Goal: Transaction & Acquisition: Purchase product/service

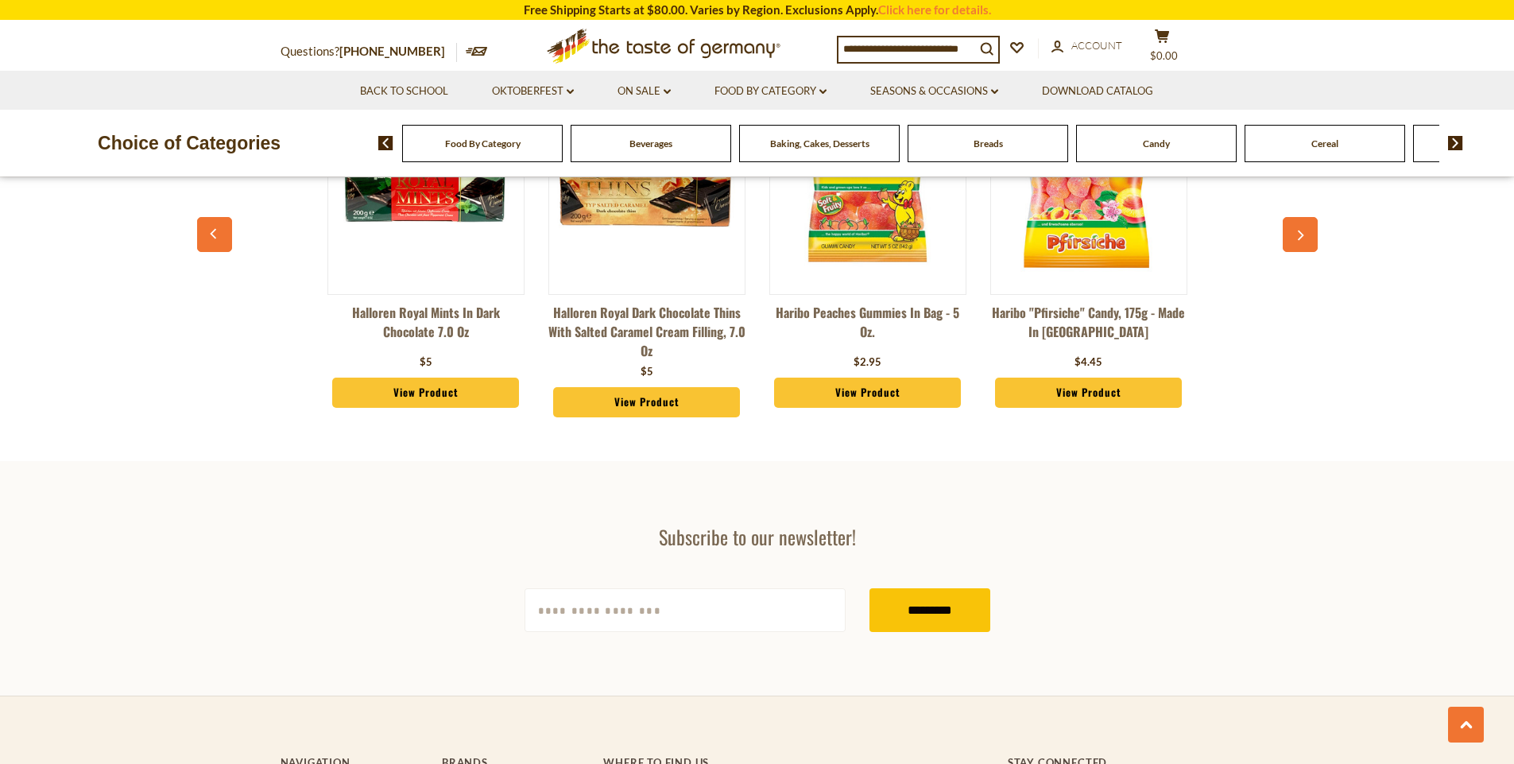
scroll to position [2860, 0]
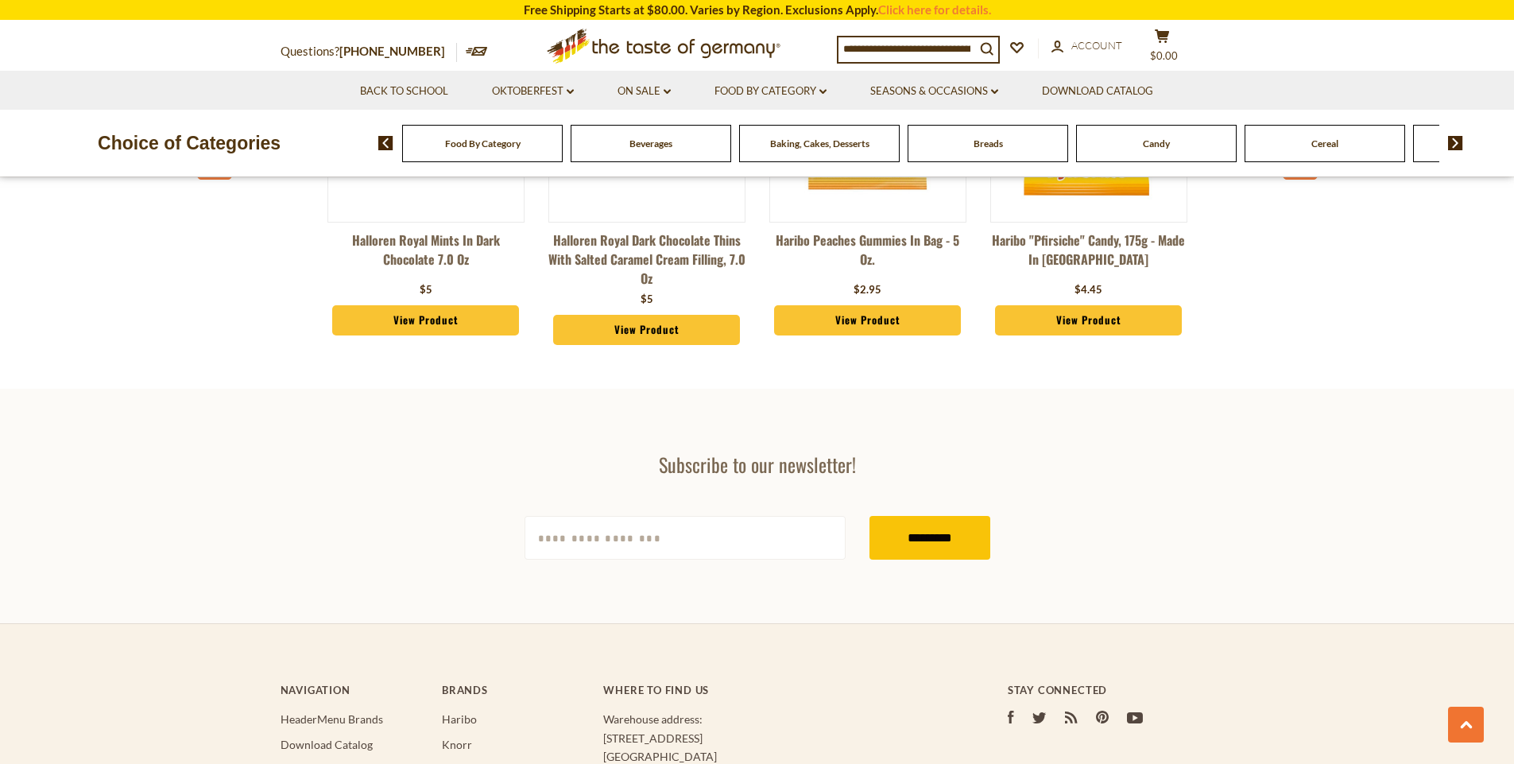
click at [524, 150] on div "Food By Category" at bounding box center [482, 143] width 161 height 37
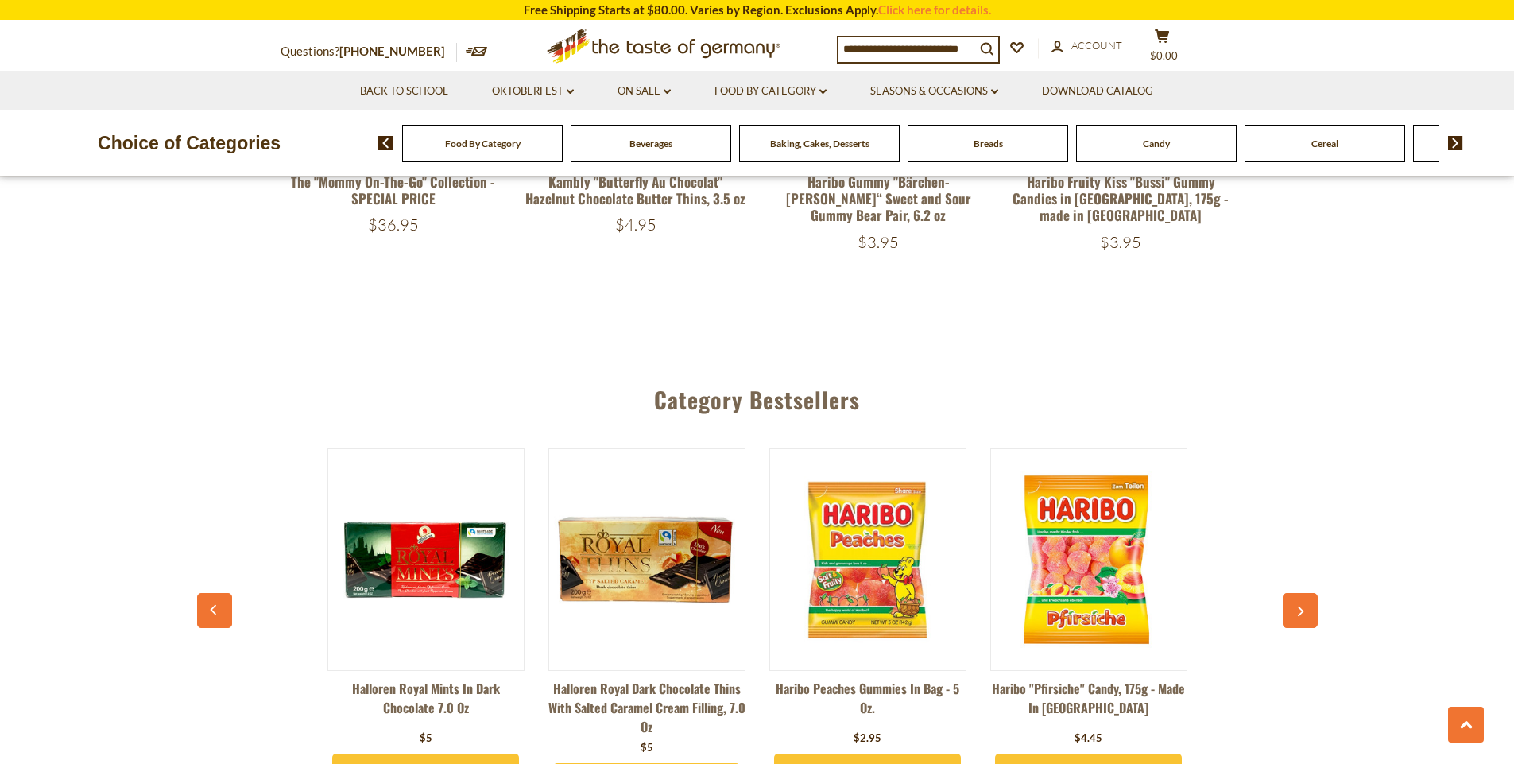
scroll to position [2384, 0]
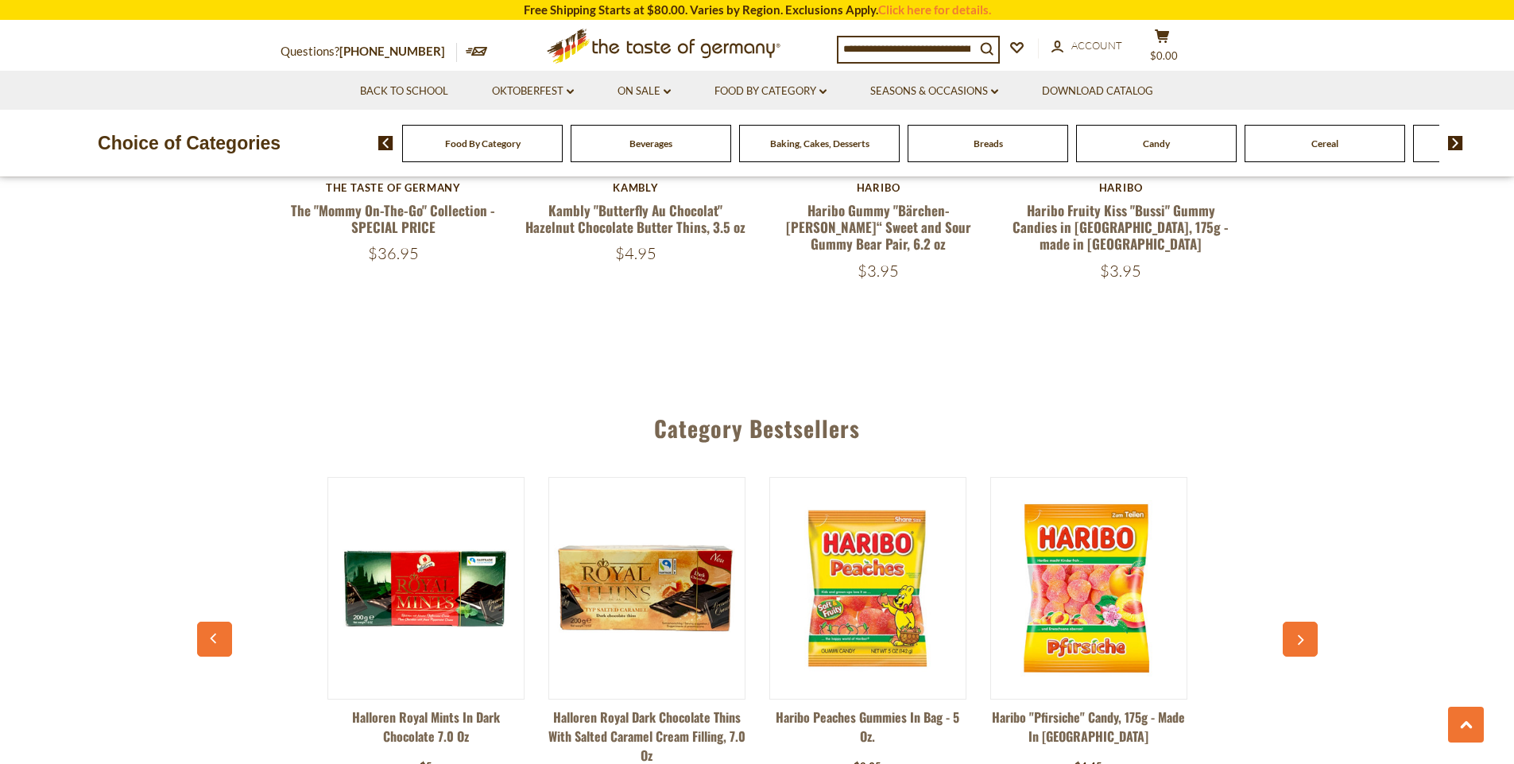
click at [563, 155] on div "Baking, Cakes, Desserts" at bounding box center [482, 143] width 161 height 37
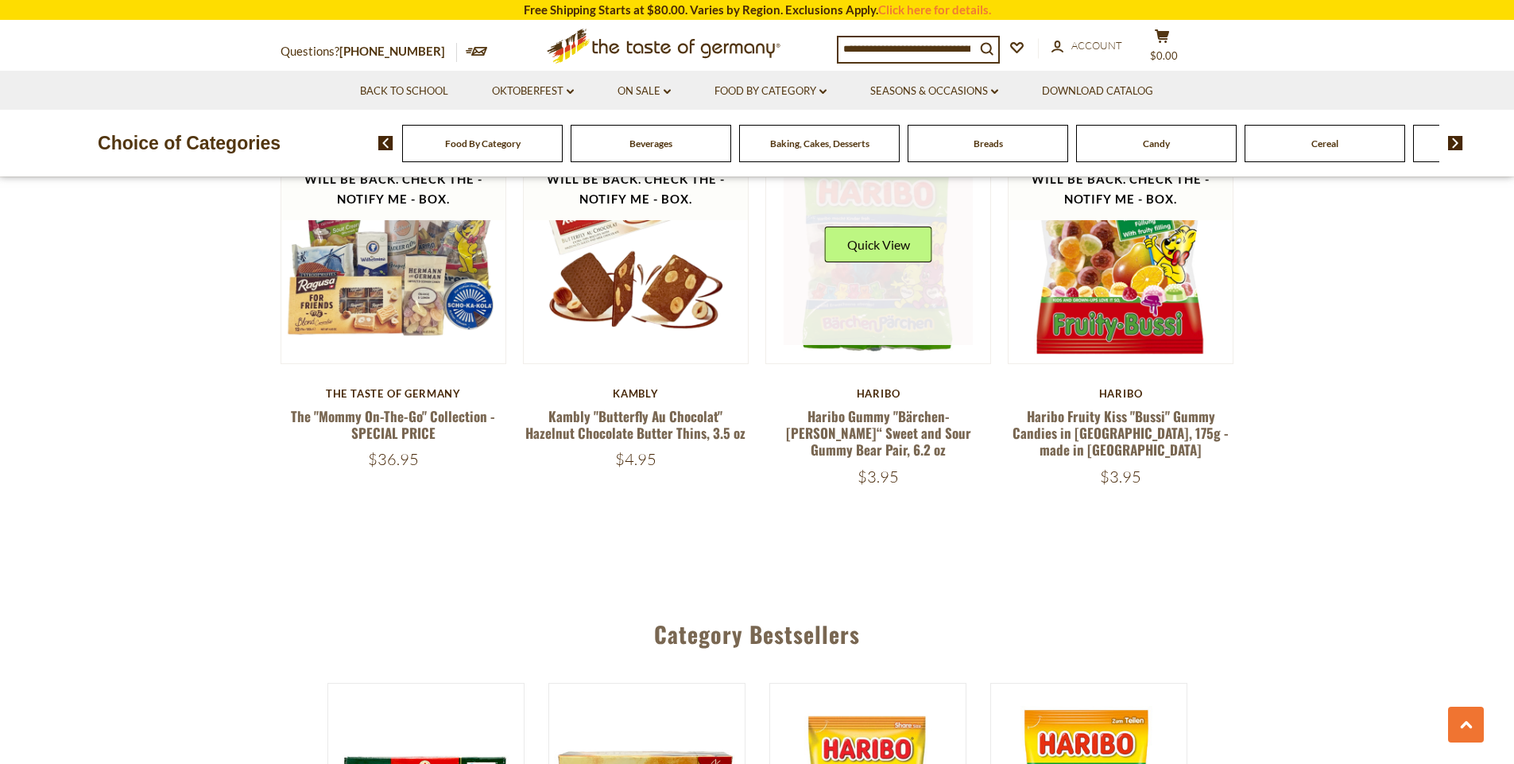
scroll to position [2154, 0]
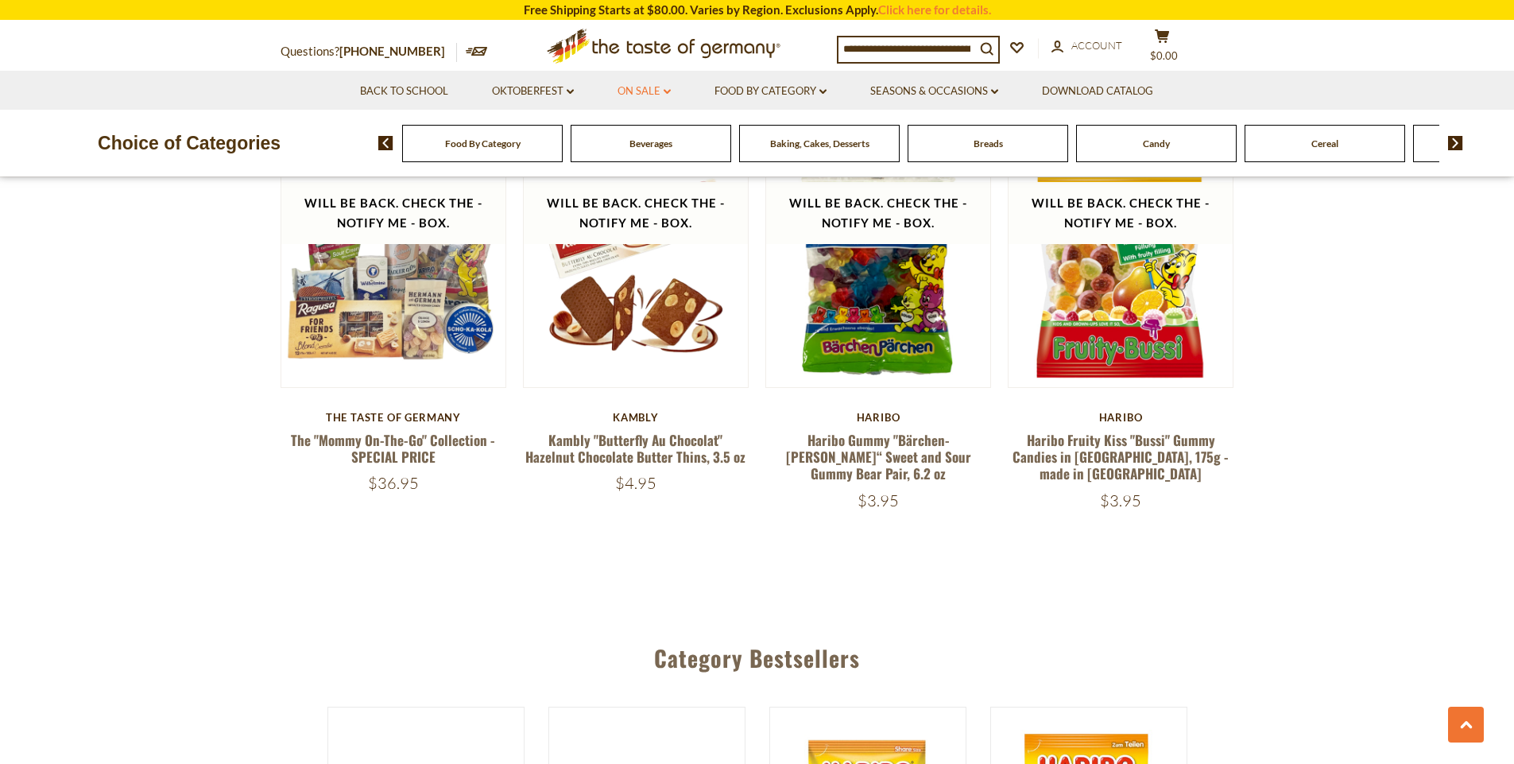
click at [645, 91] on link "On Sale dropdown_arrow" at bounding box center [643, 91] width 53 height 17
click at [640, 140] on li "All On Sale" at bounding box center [646, 134] width 74 height 16
click at [652, 132] on link "All On Sale" at bounding box center [637, 133] width 57 height 14
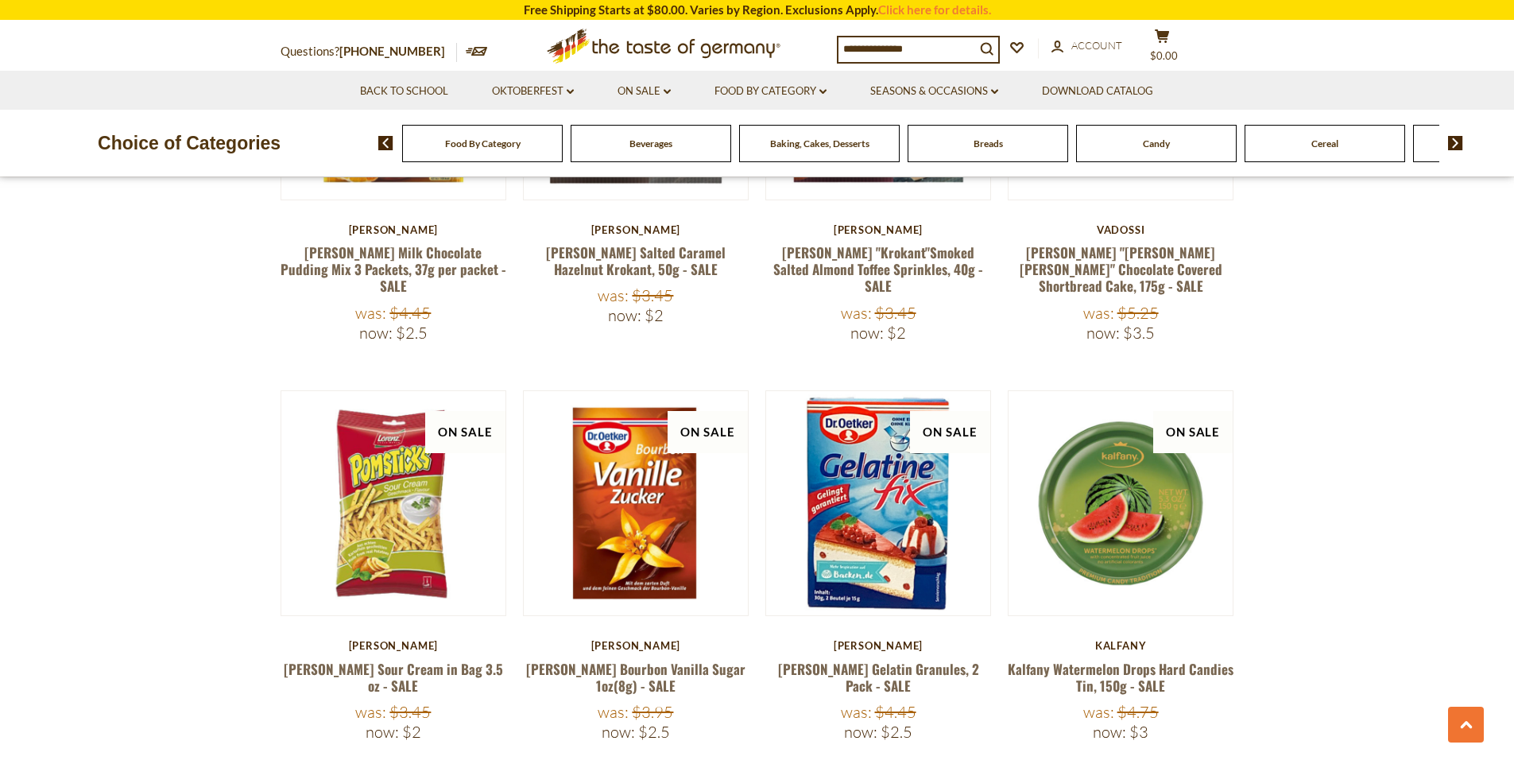
scroll to position [3338, 0]
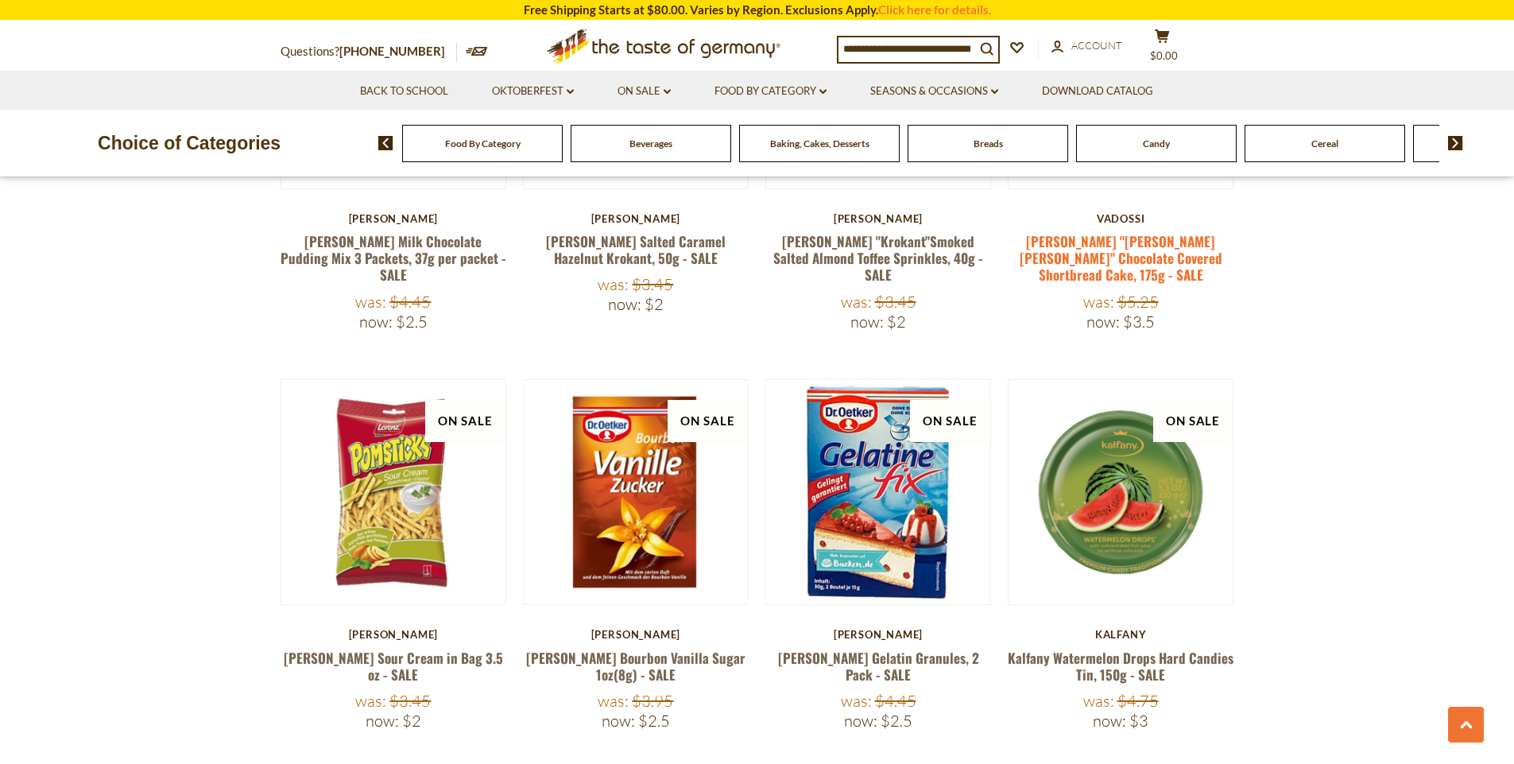
click at [1147, 231] on link "Oma Hartmann's "Kalter Hund" Chocolate Covered Shortbread Cake, 175g - SALE" at bounding box center [1120, 258] width 203 height 54
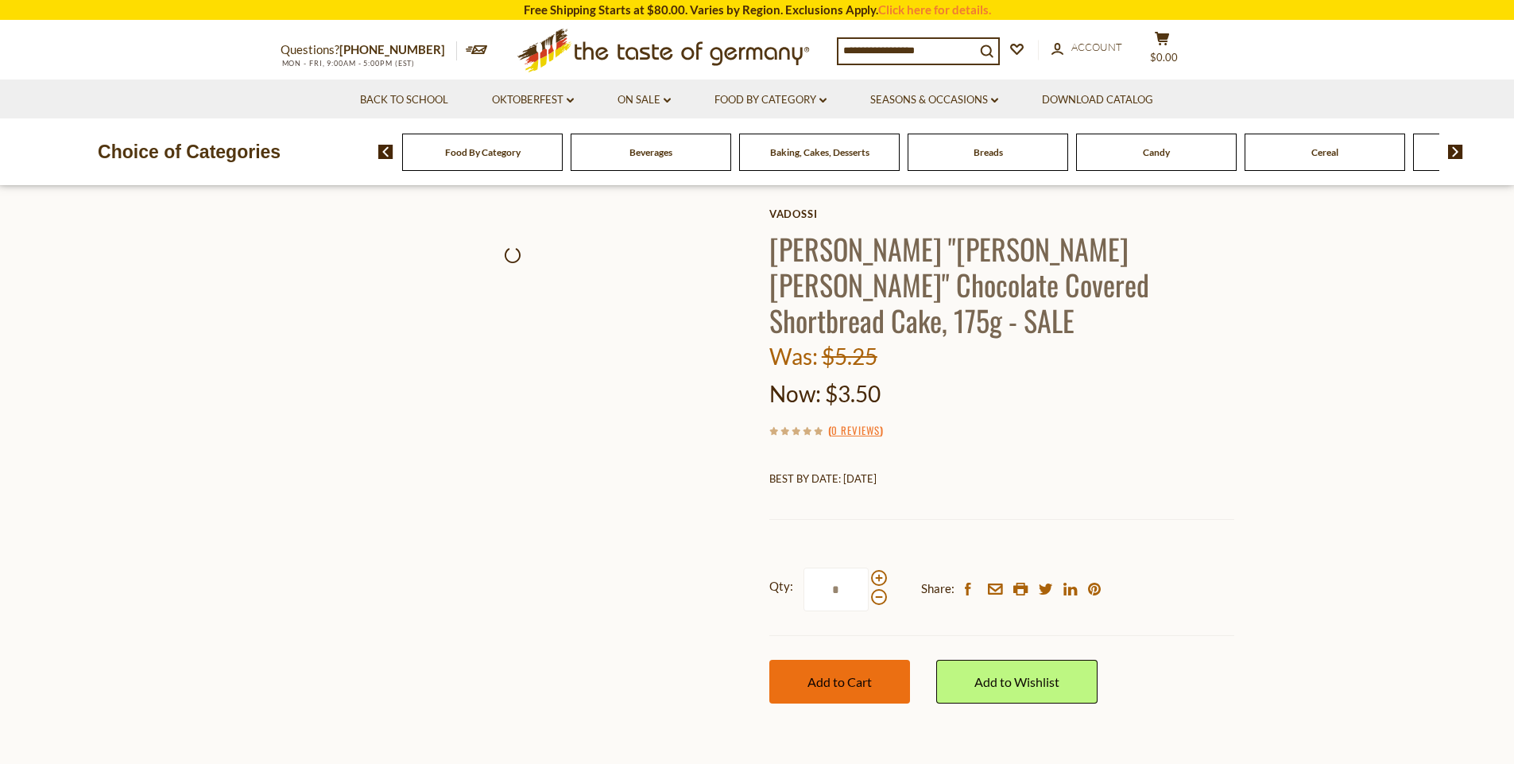
click at [868, 611] on label "Qty: *" at bounding box center [828, 589] width 118 height 44
click at [868, 611] on input "*" at bounding box center [835, 589] width 65 height 44
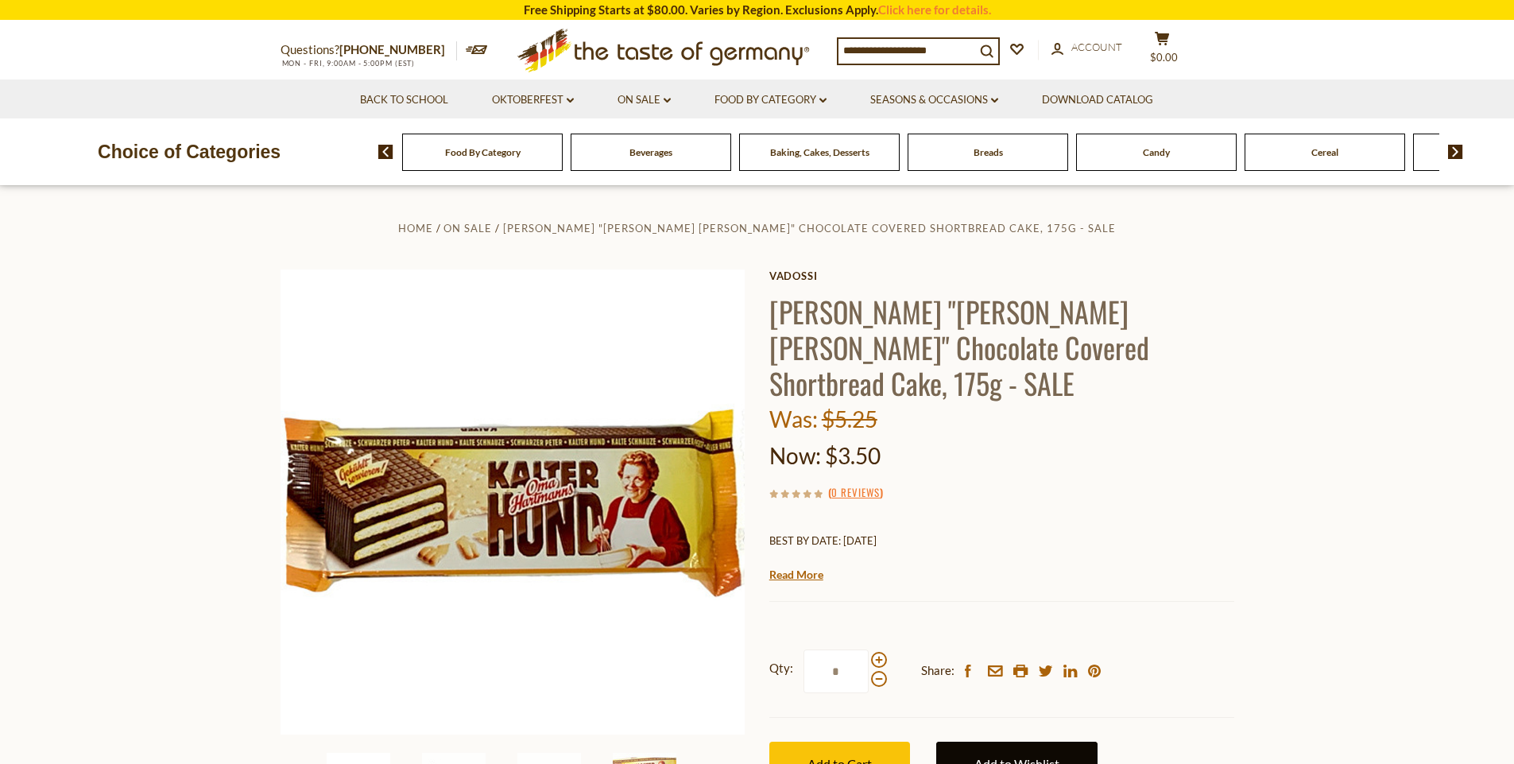
click at [987, 741] on link "Add to Wishlist" at bounding box center [1016, 763] width 161 height 44
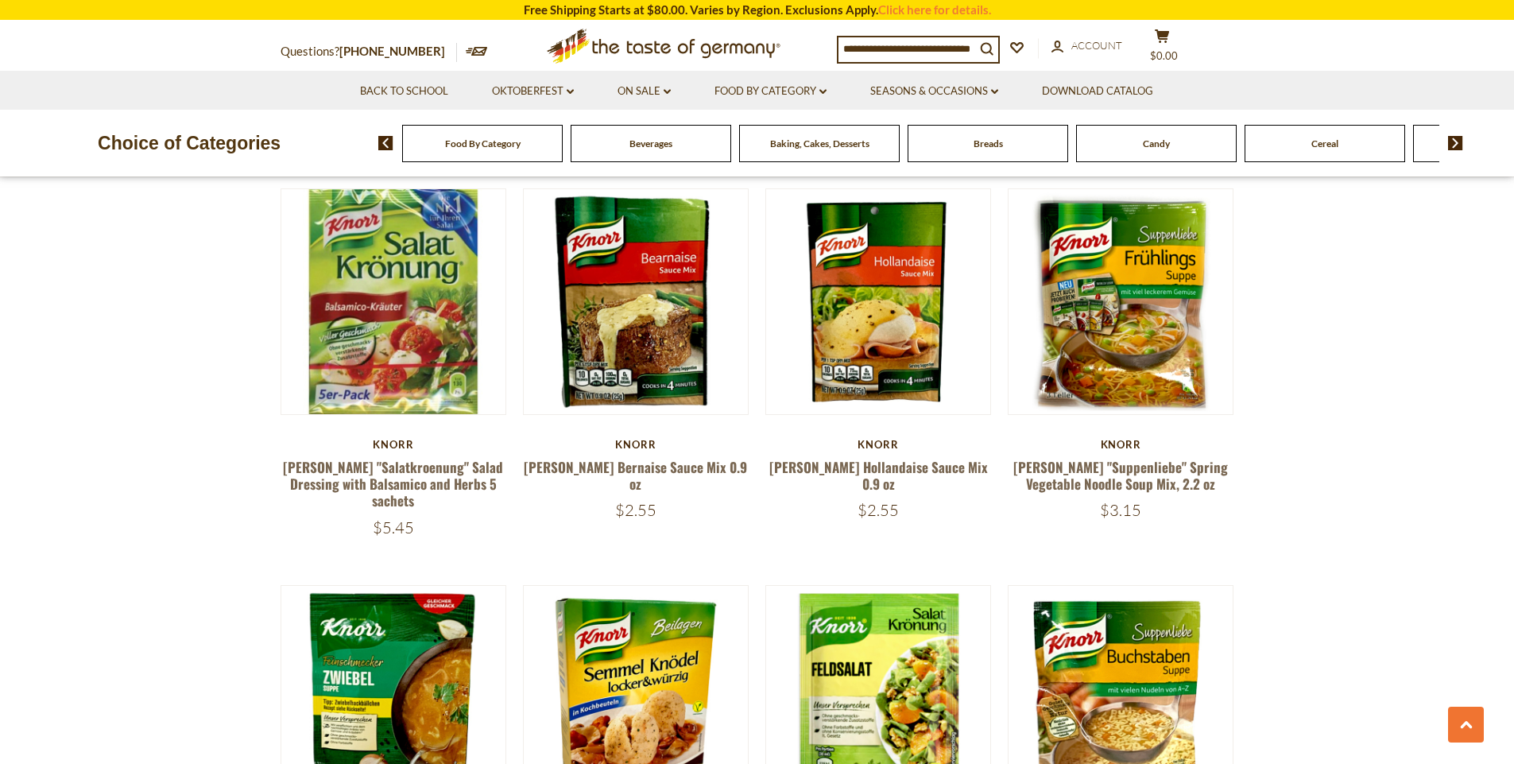
scroll to position [953, 0]
